Goal: Use online tool/utility: Utilize a website feature to perform a specific function

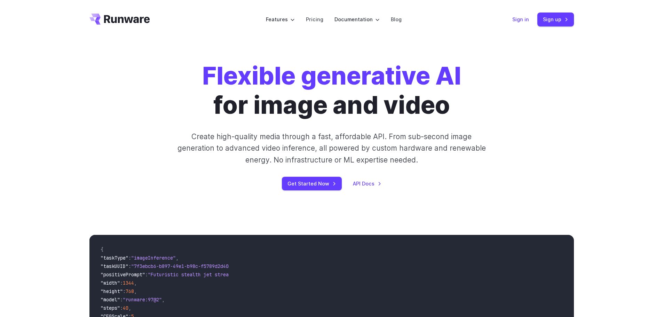
click at [519, 20] on link "Sign in" at bounding box center [521, 19] width 17 height 8
click at [525, 16] on link "Sign in" at bounding box center [521, 19] width 17 height 8
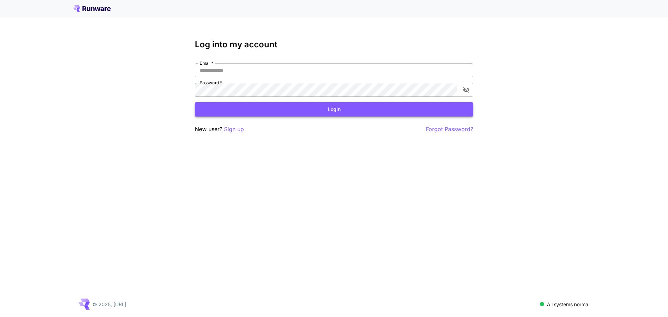
type input "**********"
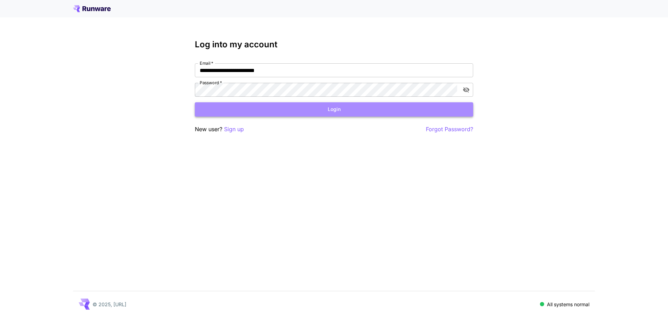
click at [288, 107] on button "Login" at bounding box center [334, 109] width 279 height 14
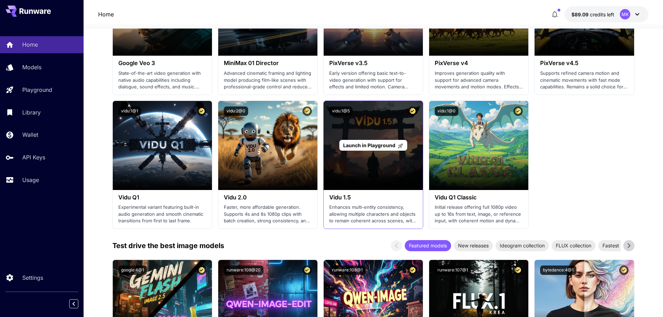
scroll to position [662, 0]
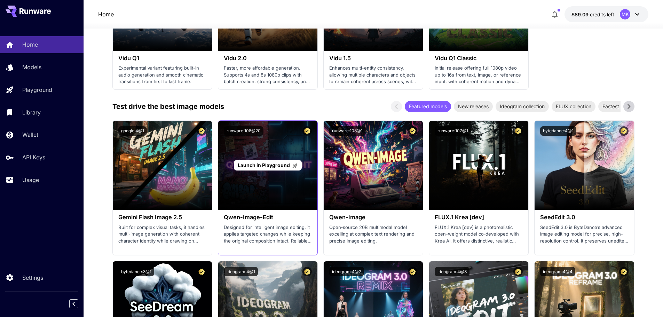
click at [252, 167] on span "Launch in Playground" at bounding box center [264, 165] width 52 height 6
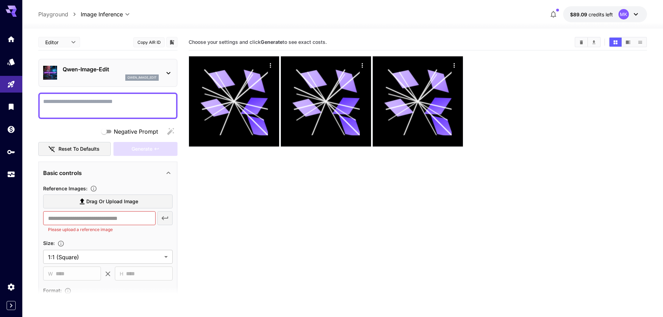
click at [172, 71] on icon at bounding box center [168, 73] width 8 height 8
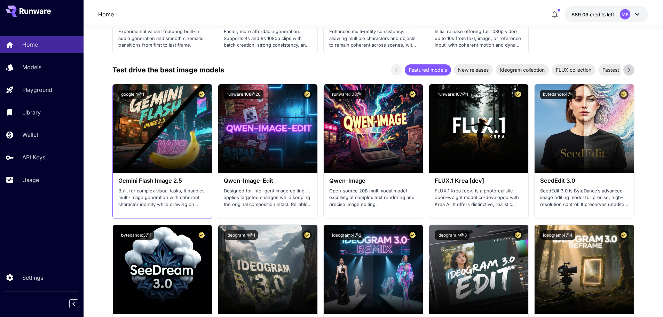
scroll to position [766, 0]
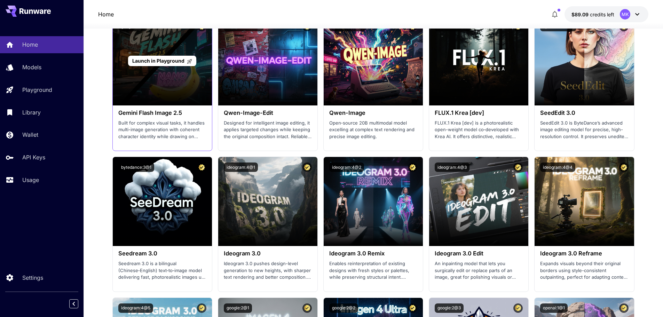
click at [155, 88] on div "Launch in Playground" at bounding box center [162, 60] width 99 height 89
click at [156, 61] on span "Launch in Playground" at bounding box center [158, 61] width 52 height 6
